Goal: Transaction & Acquisition: Book appointment/travel/reservation

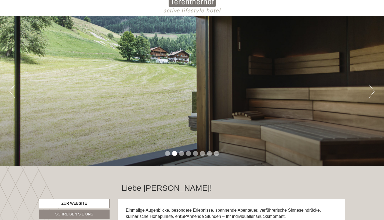
scroll to position [25, 0]
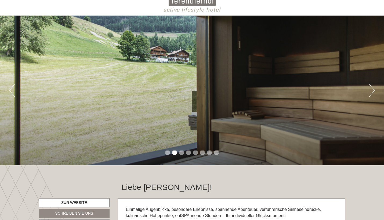
click at [372, 89] on button "Next" at bounding box center [372, 90] width 6 height 13
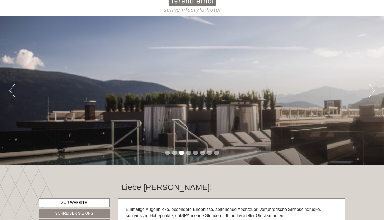
click at [372, 89] on button "Next" at bounding box center [372, 90] width 6 height 13
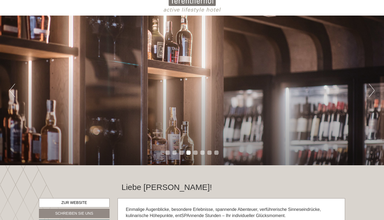
click at [372, 89] on button "Next" at bounding box center [372, 90] width 6 height 13
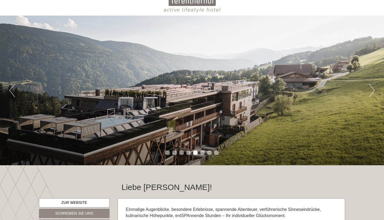
click at [371, 89] on button "Next" at bounding box center [372, 90] width 6 height 13
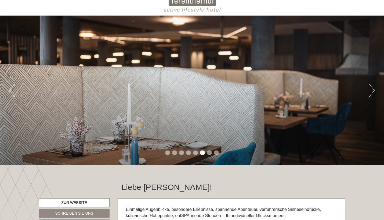
click at [371, 89] on button "Next" at bounding box center [372, 90] width 6 height 13
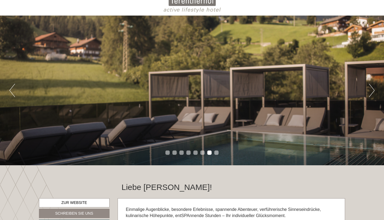
click at [371, 89] on button "Next" at bounding box center [372, 90] width 6 height 13
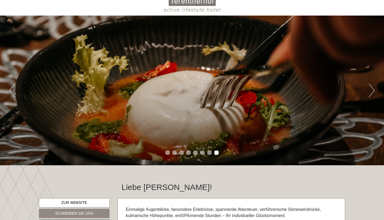
click at [371, 89] on button "Next" at bounding box center [372, 90] width 6 height 13
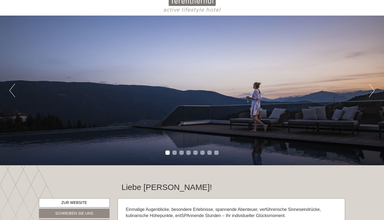
click at [371, 89] on button "Next" at bounding box center [372, 90] width 6 height 13
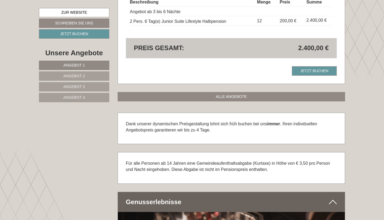
scroll to position [570, 0]
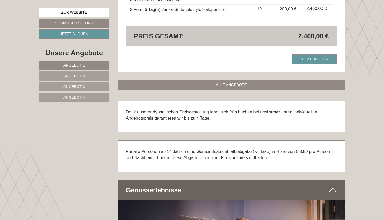
click at [66, 74] on span "Angebot 2" at bounding box center [73, 76] width 21 height 4
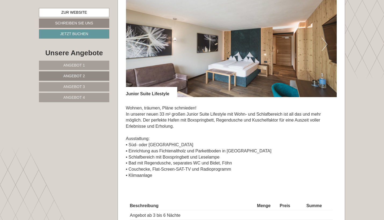
scroll to position [362, 0]
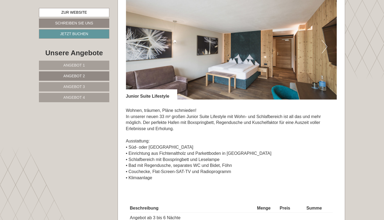
click at [324, 45] on button "Next" at bounding box center [324, 46] width 6 height 13
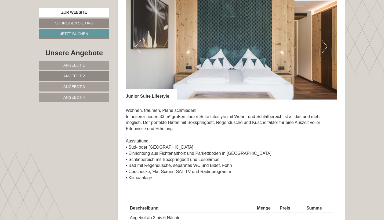
click at [324, 45] on button "Next" at bounding box center [324, 46] width 6 height 13
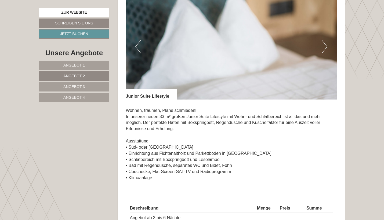
click at [324, 45] on button "Next" at bounding box center [324, 46] width 6 height 13
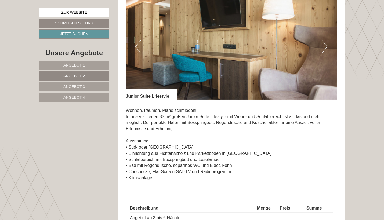
click at [324, 45] on button "Next" at bounding box center [324, 46] width 6 height 13
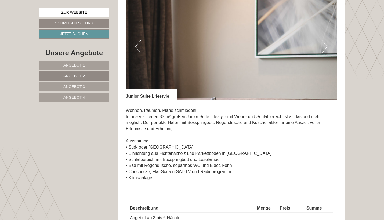
click at [324, 45] on button "Next" at bounding box center [324, 46] width 6 height 13
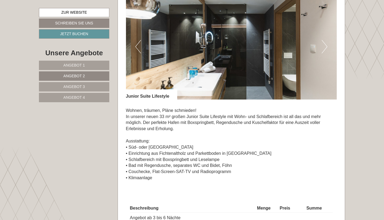
click at [324, 46] on button "Next" at bounding box center [324, 46] width 6 height 13
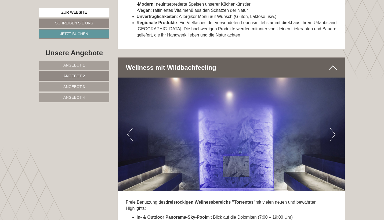
scroll to position [986, 0]
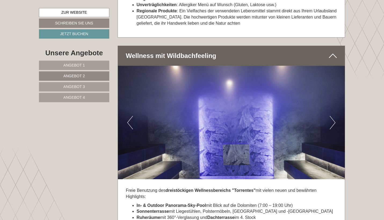
click at [334, 116] on button "Next" at bounding box center [332, 122] width 6 height 13
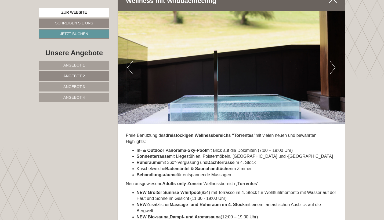
scroll to position [1040, 0]
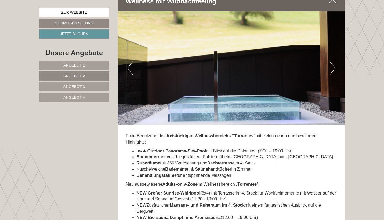
click at [329, 61] on button "Next" at bounding box center [332, 67] width 6 height 13
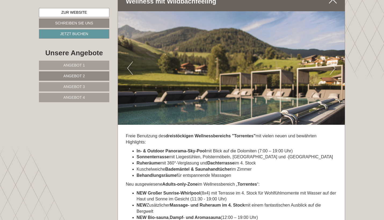
click at [329, 61] on button "Next" at bounding box center [332, 67] width 6 height 13
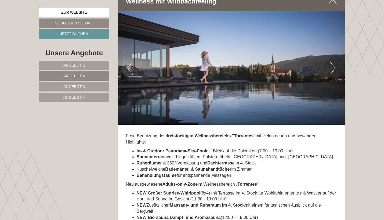
click at [329, 61] on button "Next" at bounding box center [332, 67] width 6 height 13
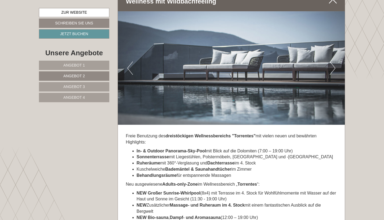
click at [329, 61] on button "Next" at bounding box center [332, 67] width 6 height 13
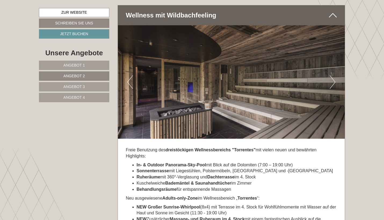
scroll to position [1025, 0]
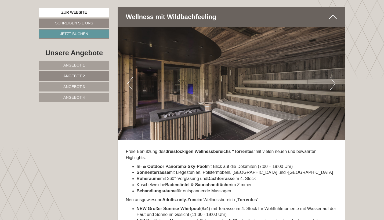
click at [332, 77] on button "Next" at bounding box center [332, 83] width 6 height 13
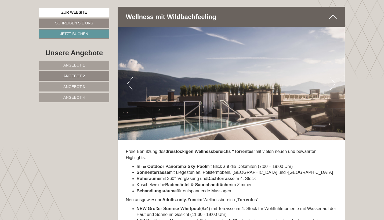
click at [332, 77] on button "Next" at bounding box center [332, 83] width 6 height 13
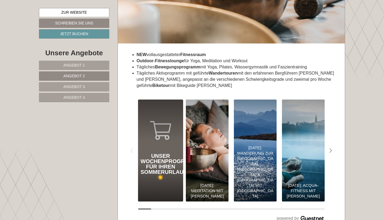
scroll to position [1396, 0]
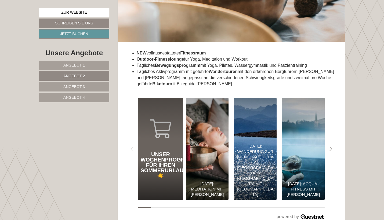
click at [243, 136] on img at bounding box center [255, 149] width 47 height 112
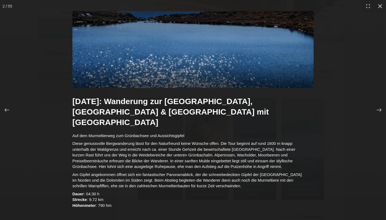
click at [382, 6] on icon at bounding box center [380, 5] width 5 height 5
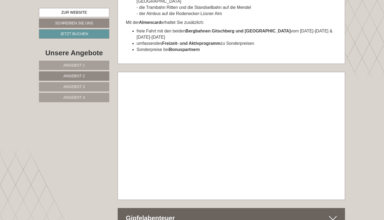
scroll to position [1891, 0]
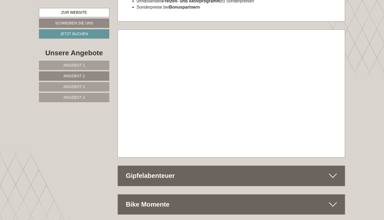
click at [331, 171] on icon at bounding box center [333, 175] width 8 height 9
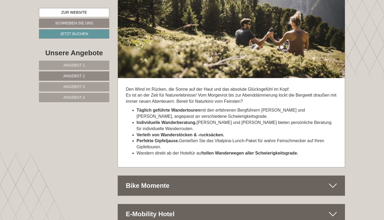
scroll to position [2217, 0]
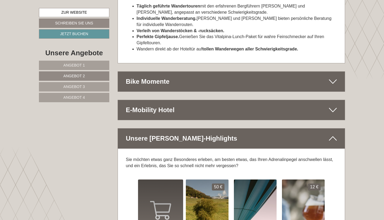
click at [333, 77] on icon at bounding box center [333, 81] width 8 height 9
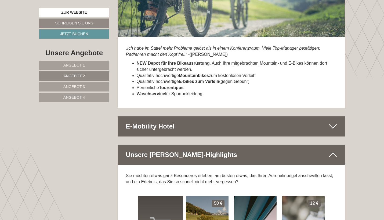
scroll to position [2388, 0]
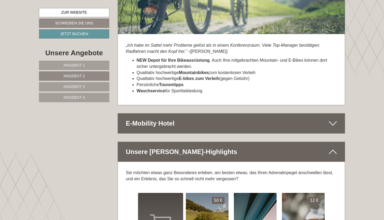
click at [334, 119] on icon at bounding box center [333, 123] width 8 height 9
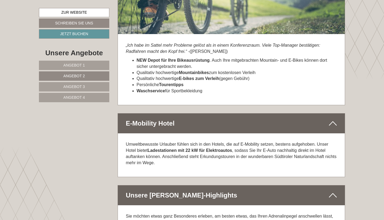
drag, startPoint x: 151, startPoint y: 102, endPoint x: 188, endPoint y: 102, distance: 37.3
click at [188, 148] on strong "Ladestationen mit 22 kW für Elektroautos" at bounding box center [189, 150] width 85 height 5
drag, startPoint x: 148, startPoint y: 107, endPoint x: 183, endPoint y: 106, distance: 34.4
click at [183, 141] on p "Umweltbewusste Urlauber fühlen sich in den Hotels, die auf E-Mobility setzen, b…" at bounding box center [231, 153] width 211 height 24
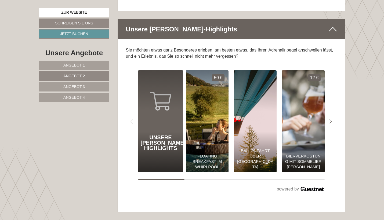
scroll to position [2554, 0]
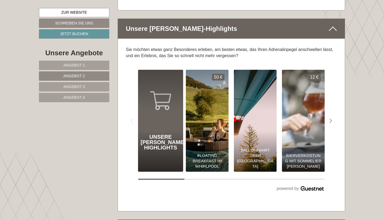
click at [306, 131] on div "Bierverkostung mit Sommelier [PERSON_NAME]" at bounding box center [303, 151] width 43 height 41
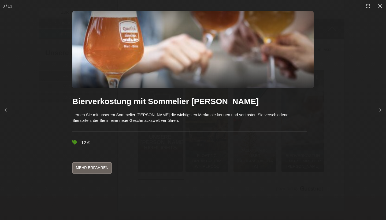
click at [97, 166] on link "Mehr erfahren" at bounding box center [91, 167] width 39 height 11
click at [382, 5] on icon at bounding box center [380, 5] width 5 height 5
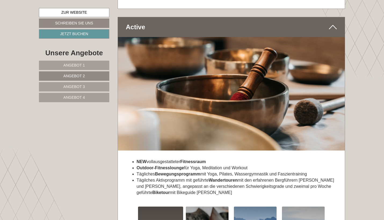
click at [71, 95] on link "Angebot 4" at bounding box center [74, 97] width 70 height 9
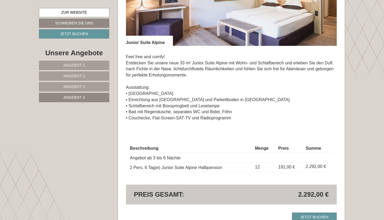
scroll to position [417, 0]
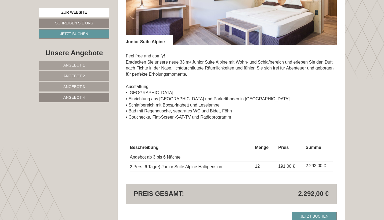
click at [69, 85] on span "Angebot 3" at bounding box center [73, 87] width 21 height 4
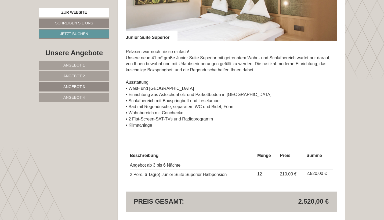
click at [77, 74] on span "Angebot 2" at bounding box center [73, 76] width 21 height 4
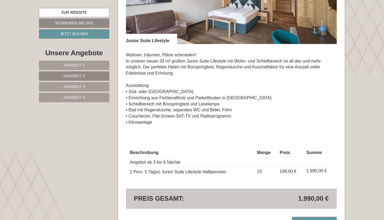
scroll to position [417, 0]
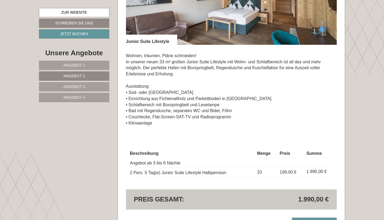
click at [91, 63] on link "Angebot 1" at bounding box center [74, 65] width 70 height 9
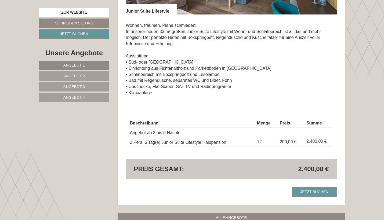
scroll to position [399, 0]
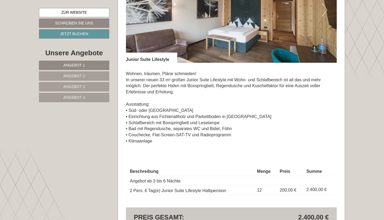
click at [80, 73] on link "Angebot 2" at bounding box center [74, 75] width 70 height 9
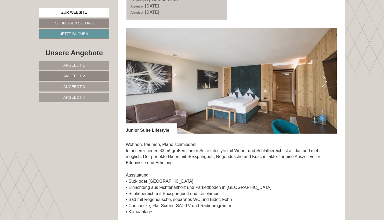
scroll to position [327, 0]
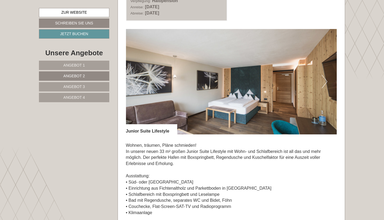
click at [76, 77] on span "Angebot 2" at bounding box center [73, 76] width 21 height 4
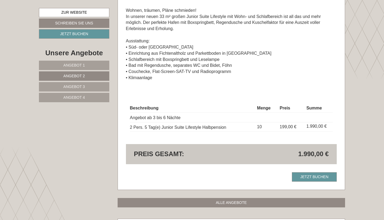
scroll to position [467, 0]
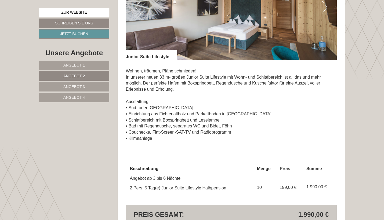
click at [83, 63] on span "Angebot 1" at bounding box center [73, 65] width 21 height 4
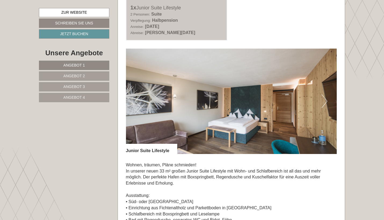
scroll to position [306, 0]
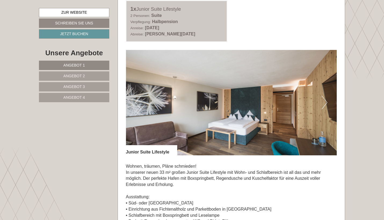
click at [324, 104] on button "Next" at bounding box center [324, 102] width 6 height 13
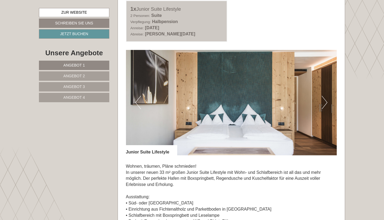
click at [324, 104] on button "Next" at bounding box center [324, 102] width 6 height 13
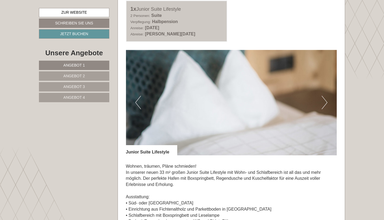
click at [324, 104] on button "Next" at bounding box center [324, 102] width 6 height 13
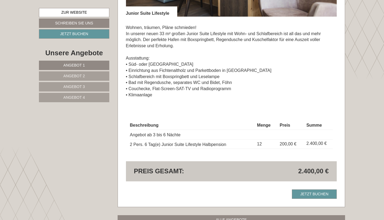
scroll to position [446, 0]
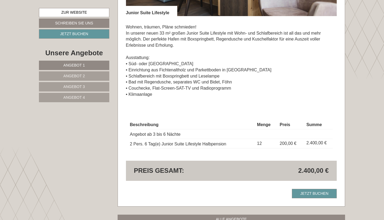
click at [80, 86] on span "Angebot 3" at bounding box center [73, 87] width 21 height 4
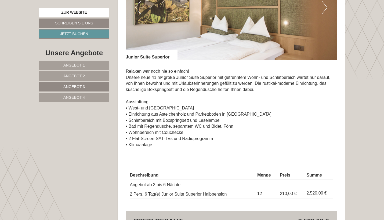
scroll to position [397, 0]
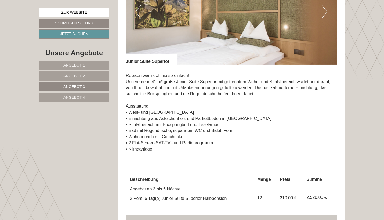
click at [86, 99] on link "Angebot 4" at bounding box center [74, 97] width 70 height 9
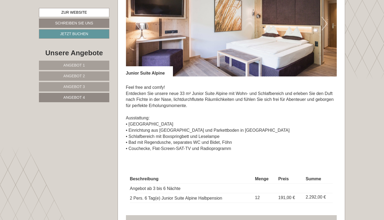
scroll to position [349, 0]
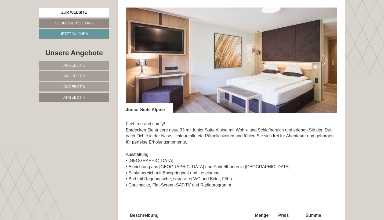
click at [325, 57] on button "Next" at bounding box center [324, 59] width 6 height 13
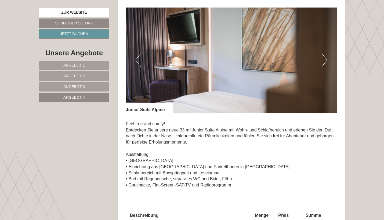
click at [325, 58] on button "Next" at bounding box center [324, 59] width 6 height 13
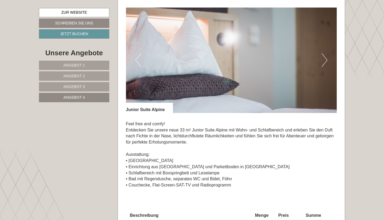
click at [325, 58] on button "Next" at bounding box center [324, 59] width 6 height 13
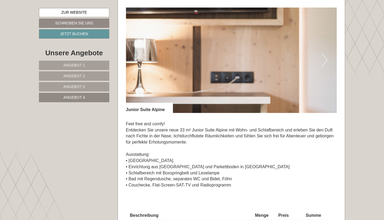
click at [325, 58] on button "Next" at bounding box center [324, 59] width 6 height 13
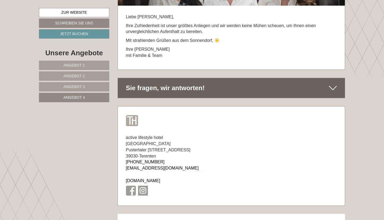
scroll to position [2904, 0]
drag, startPoint x: 141, startPoint y: 98, endPoint x: 163, endPoint y: 98, distance: 21.2
click at [163, 127] on div "active lifestyle hotel [GEOGRAPHIC_DATA][STREET_ADDRESS] [PHONE_NUMBER] [EMAIL_…" at bounding box center [165, 166] width 94 height 79
copy div "Terenten"
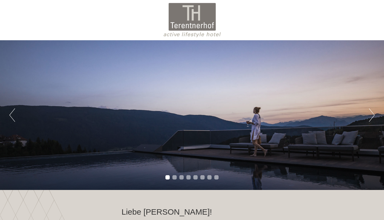
scroll to position [0, 0]
click at [372, 114] on button "Next" at bounding box center [372, 114] width 6 height 13
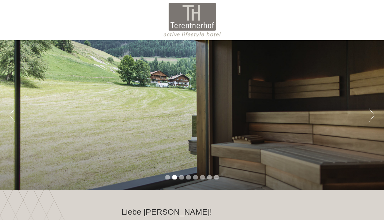
click at [373, 115] on button "Next" at bounding box center [372, 114] width 6 height 13
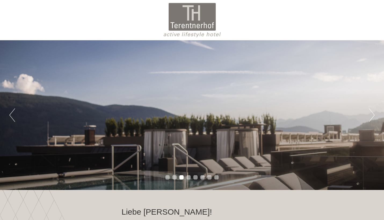
click at [374, 115] on button "Next" at bounding box center [372, 114] width 6 height 13
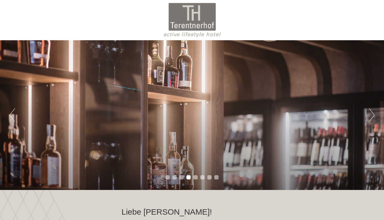
click at [374, 115] on button "Next" at bounding box center [372, 114] width 6 height 13
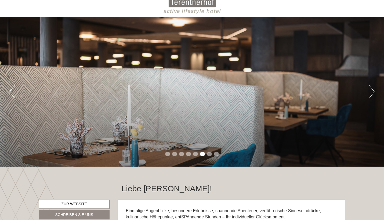
scroll to position [28, 0]
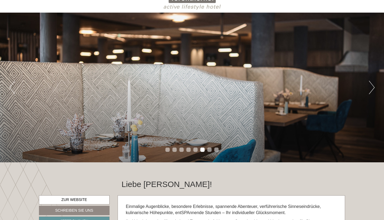
click at [377, 92] on div "Previous Next 1 2 3 4 5 6 7 8" at bounding box center [192, 88] width 384 height 150
click at [371, 90] on button "Next" at bounding box center [372, 87] width 6 height 13
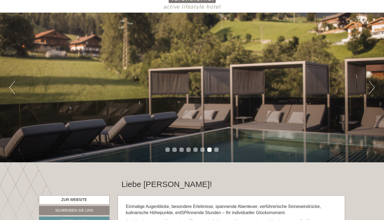
click at [371, 90] on button "Next" at bounding box center [372, 87] width 6 height 13
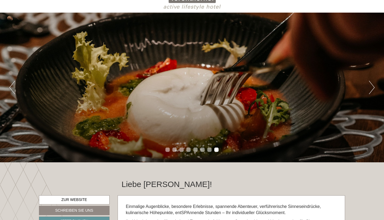
click at [371, 90] on button "Next" at bounding box center [372, 87] width 6 height 13
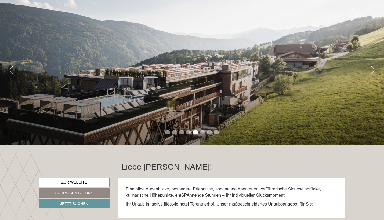
scroll to position [64, 0]
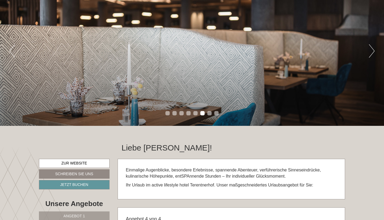
click at [374, 49] on button "Next" at bounding box center [372, 50] width 6 height 13
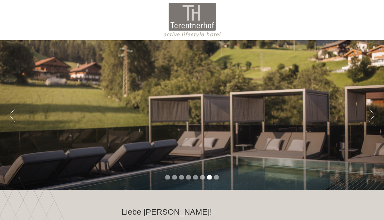
scroll to position [0, 0]
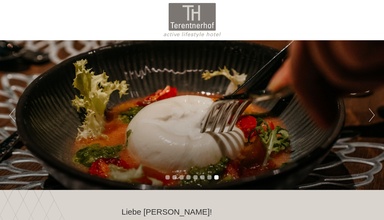
drag, startPoint x: 171, startPoint y: 27, endPoint x: 215, endPoint y: 27, distance: 44.8
click at [215, 27] on div at bounding box center [192, 20] width 300 height 35
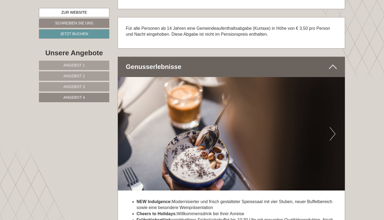
scroll to position [662, 0]
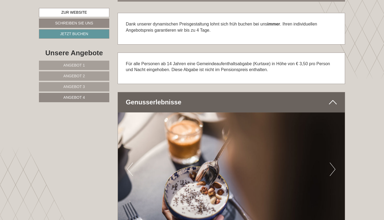
click at [84, 66] on span "Angebot 1" at bounding box center [73, 65] width 21 height 4
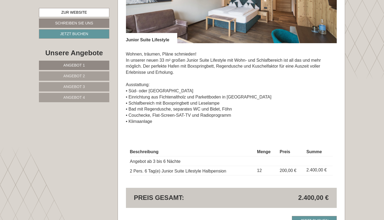
scroll to position [419, 0]
click at [70, 75] on span "Angebot 2" at bounding box center [73, 76] width 21 height 4
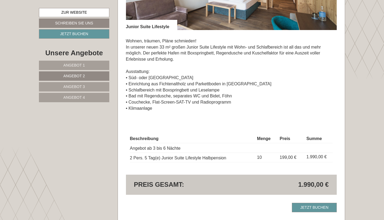
scroll to position [432, 0]
click at [86, 84] on link "Angebot 3" at bounding box center [74, 86] width 70 height 9
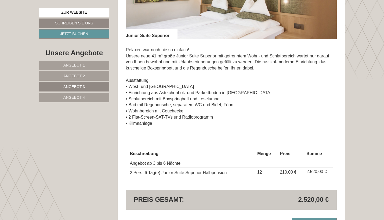
scroll to position [369, 0]
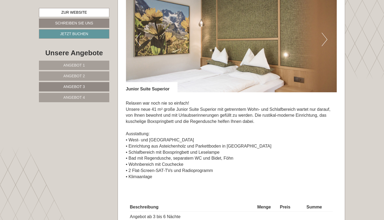
click at [326, 39] on button "Next" at bounding box center [324, 39] width 6 height 13
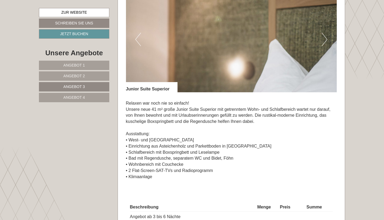
click at [326, 39] on button "Next" at bounding box center [324, 39] width 6 height 13
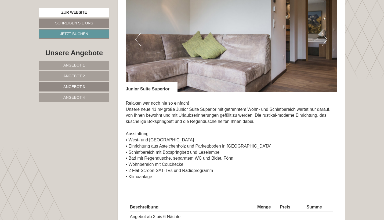
click at [73, 100] on link "Angebot 4" at bounding box center [74, 97] width 70 height 9
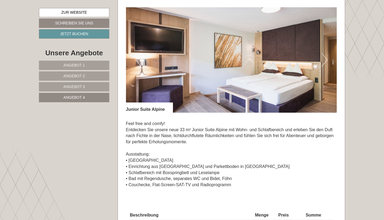
scroll to position [356, 0]
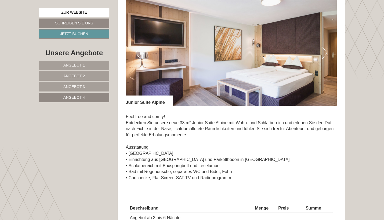
click at [325, 52] on button "Next" at bounding box center [324, 52] width 6 height 13
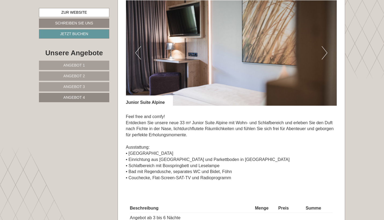
click at [325, 52] on button "Next" at bounding box center [324, 52] width 6 height 13
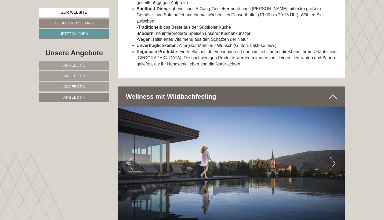
scroll to position [998, 0]
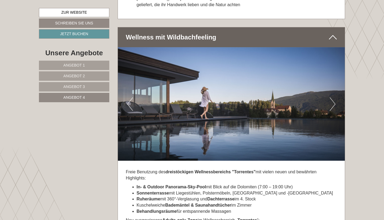
click at [337, 88] on img at bounding box center [231, 103] width 227 height 113
click at [332, 97] on button "Next" at bounding box center [332, 103] width 6 height 13
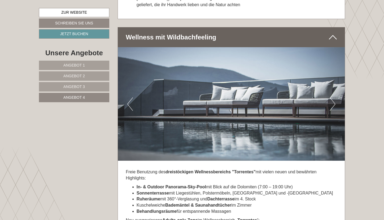
click at [332, 97] on button "Next" at bounding box center [332, 103] width 6 height 13
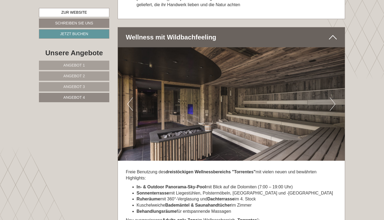
click at [332, 97] on button "Next" at bounding box center [332, 103] width 6 height 13
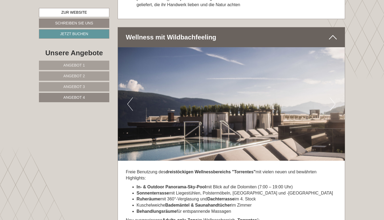
click at [332, 97] on button "Next" at bounding box center [332, 103] width 6 height 13
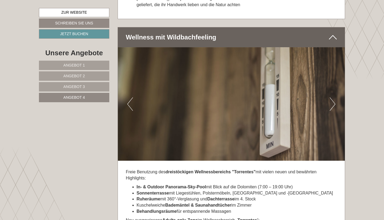
click at [332, 97] on button "Next" at bounding box center [332, 103] width 6 height 13
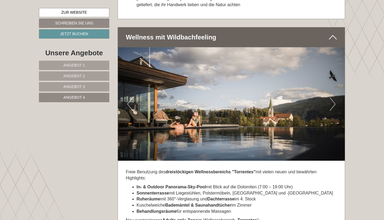
click at [332, 97] on button "Next" at bounding box center [332, 103] width 6 height 13
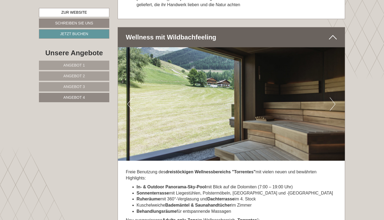
click at [332, 97] on button "Next" at bounding box center [332, 103] width 6 height 13
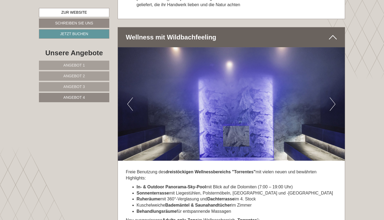
click at [332, 97] on button "Next" at bounding box center [332, 103] width 6 height 13
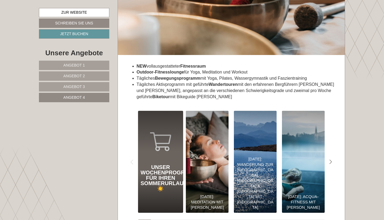
scroll to position [1379, 0]
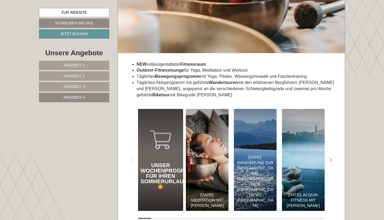
click at [162, 163] on div "Unser Wochenprogramm für Ihren Sommerurlaub ☀️" at bounding box center [161, 176] width 40 height 27
click at [157, 177] on div "Unser Wochenprogramm für Ihren Sommerurlaub ☀️" at bounding box center [160, 190] width 45 height 41
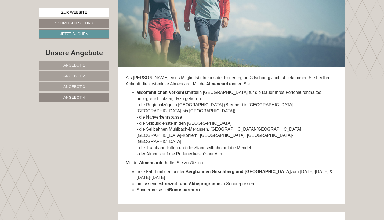
scroll to position [1703, 0]
drag, startPoint x: 147, startPoint y: 84, endPoint x: 194, endPoint y: 80, distance: 47.4
click at [195, 90] on li "alle öffentlichen Verkehrsmittel in [GEOGRAPHIC_DATA] für die Dauer Ihres Ferie…" at bounding box center [237, 123] width 200 height 67
copy li "Regionalzüge in [GEOGRAPHIC_DATA] ("
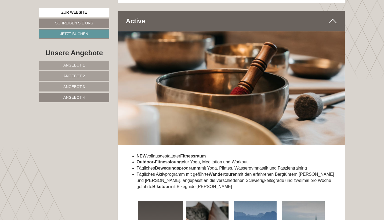
scroll to position [1288, 0]
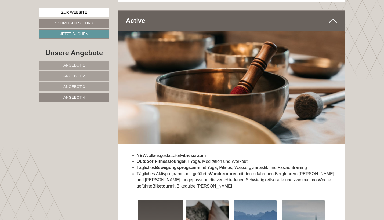
click at [79, 96] on span "Angebot 4" at bounding box center [73, 97] width 21 height 4
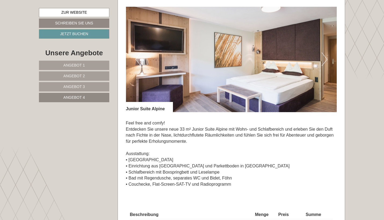
scroll to position [349, 0]
click at [326, 56] on button "Next" at bounding box center [324, 59] width 6 height 13
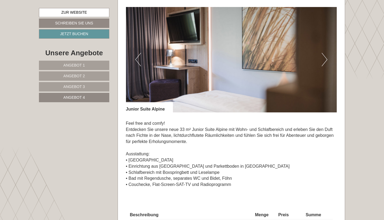
click at [325, 56] on button "Next" at bounding box center [324, 59] width 6 height 13
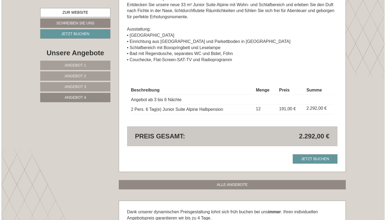
scroll to position [503, 0]
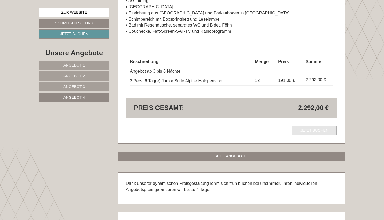
click at [306, 126] on link "Jetzt buchen" at bounding box center [314, 130] width 45 height 9
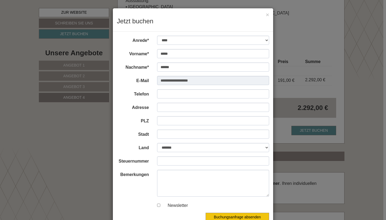
scroll to position [0, 0]
type input "**********"
click at [124, 131] on label "Stadt" at bounding box center [133, 134] width 40 height 8
click at [157, 131] on input "Stadt" at bounding box center [213, 134] width 112 height 9
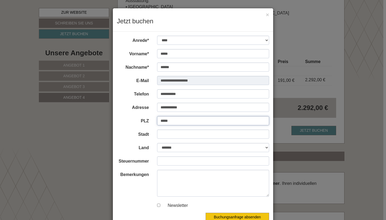
type input "*****"
click at [126, 134] on label "Stadt" at bounding box center [133, 134] width 40 height 8
click at [157, 134] on input "Stadt" at bounding box center [213, 134] width 112 height 9
click at [163, 135] on input "Stadt" at bounding box center [213, 134] width 112 height 9
type input "********"
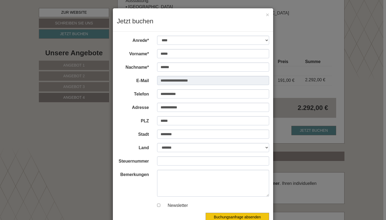
click at [78, 157] on div "**********" at bounding box center [193, 110] width 386 height 220
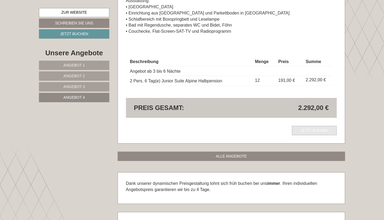
click at [317, 126] on link "Jetzt buchen" at bounding box center [314, 130] width 45 height 9
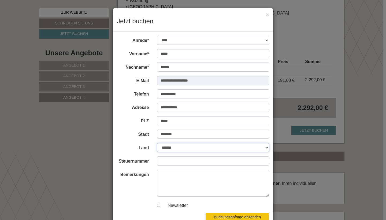
select select "*"
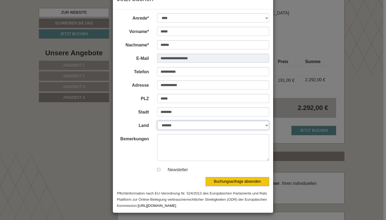
scroll to position [22, 0]
click at [171, 134] on form "**********" at bounding box center [193, 111] width 152 height 195
click at [169, 145] on textarea "Bemerkungen" at bounding box center [213, 147] width 112 height 27
drag, startPoint x: 202, startPoint y: 150, endPoint x: 153, endPoint y: 147, distance: 48.4
click at [153, 147] on div "**********" at bounding box center [213, 147] width 120 height 27
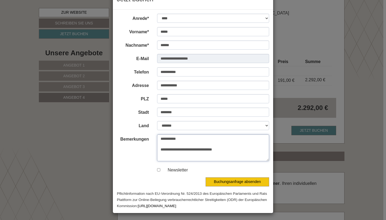
click at [163, 151] on textarea "**********" at bounding box center [213, 147] width 112 height 27
drag, startPoint x: 170, startPoint y: 149, endPoint x: 155, endPoint y: 149, distance: 14.5
click at [155, 149] on div "**********" at bounding box center [213, 147] width 120 height 27
click at [186, 142] on textarea "**********" at bounding box center [213, 147] width 112 height 27
click at [182, 140] on textarea "**********" at bounding box center [213, 147] width 112 height 27
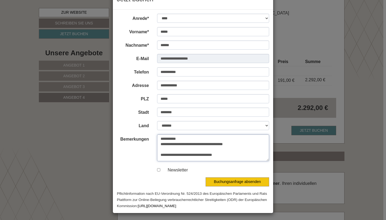
drag, startPoint x: 241, startPoint y: 156, endPoint x: 158, endPoint y: 153, distance: 83.8
click at [158, 153] on textarea "**********" at bounding box center [213, 147] width 112 height 27
click at [244, 145] on textarea "**********" at bounding box center [213, 147] width 112 height 27
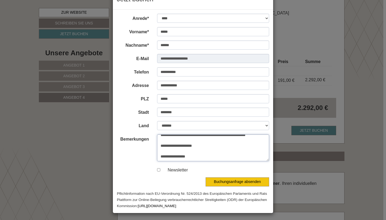
click at [173, 153] on textarea "**********" at bounding box center [213, 147] width 112 height 27
click at [190, 153] on textarea "**********" at bounding box center [213, 147] width 112 height 27
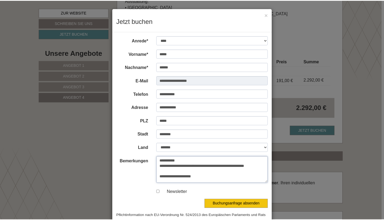
scroll to position [0, 0]
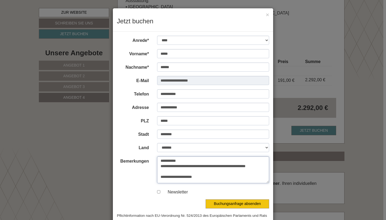
type textarea "**********"
click at [327, 46] on div "**********" at bounding box center [193, 110] width 386 height 220
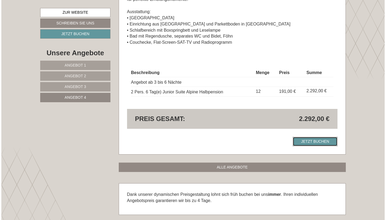
scroll to position [494, 0]
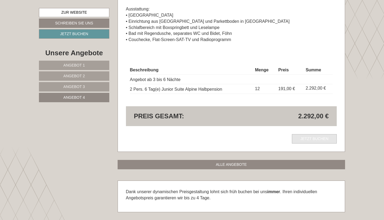
click at [309, 134] on link "Jetzt buchen" at bounding box center [314, 138] width 45 height 9
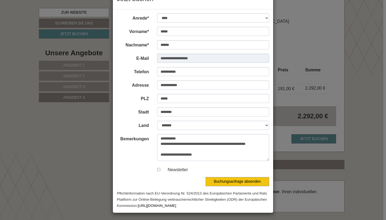
scroll to position [22, 0]
click at [360, 86] on div "**********" at bounding box center [193, 110] width 386 height 220
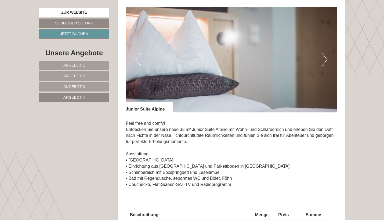
scroll to position [320, 0]
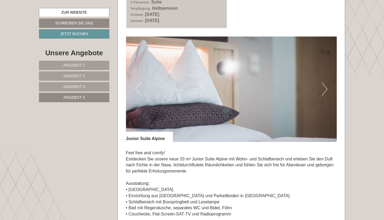
click at [139, 90] on button "Previous" at bounding box center [138, 88] width 6 height 13
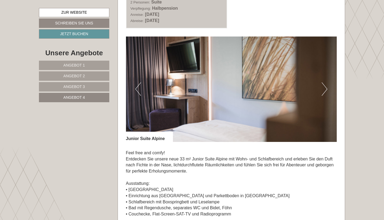
click at [139, 90] on button "Previous" at bounding box center [138, 88] width 6 height 13
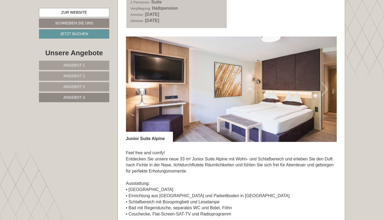
scroll to position [332, 0]
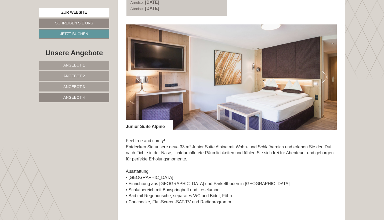
click at [323, 75] on button "Next" at bounding box center [324, 76] width 6 height 13
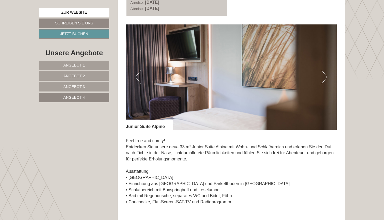
click at [323, 75] on button "Next" at bounding box center [324, 76] width 6 height 13
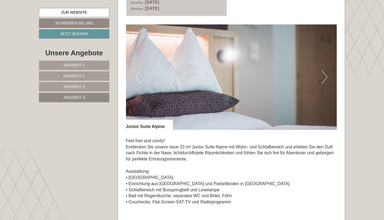
click at [323, 75] on button "Next" at bounding box center [324, 76] width 6 height 13
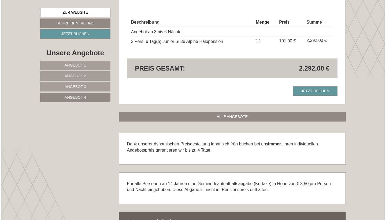
scroll to position [542, 0]
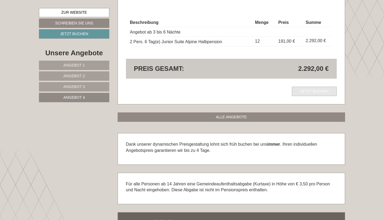
click at [311, 87] on link "Jetzt buchen" at bounding box center [314, 91] width 45 height 9
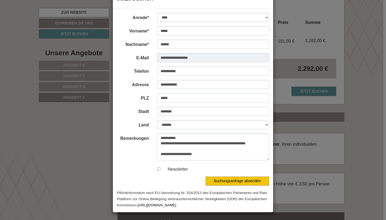
scroll to position [22, 0]
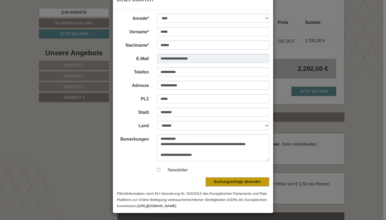
click at [233, 181] on button "Buchungsanfrage absenden" at bounding box center [238, 181] width 64 height 9
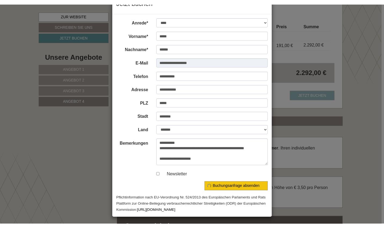
scroll to position [0, 0]
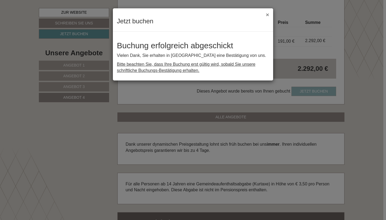
click at [267, 14] on button "×" at bounding box center [267, 15] width 3 height 6
